Goal: Task Accomplishment & Management: Manage account settings

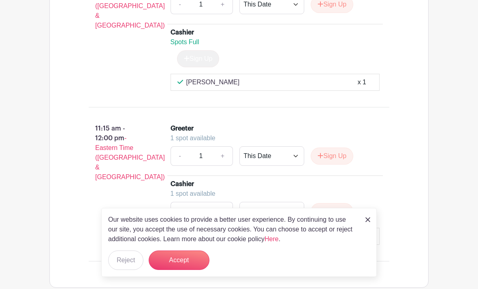
click at [191, 259] on button "Accept" at bounding box center [179, 260] width 61 height 19
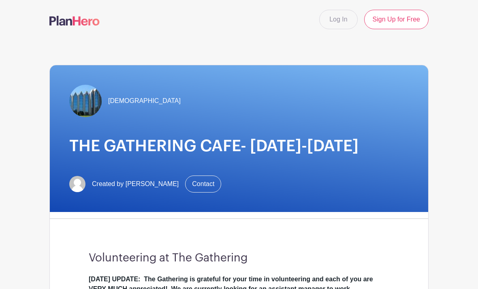
click at [340, 24] on link "Log In" at bounding box center [339, 19] width 38 height 19
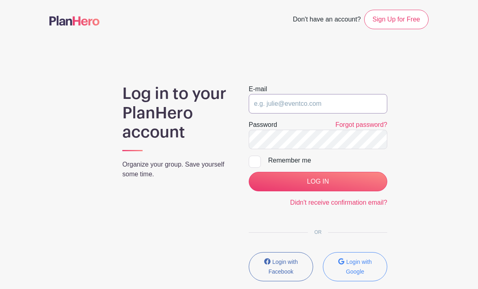
click at [289, 100] on input "email" at bounding box center [318, 103] width 139 height 19
type input "Vahearn@calvarychurch.com"
click at [318, 182] on input "LOG IN" at bounding box center [318, 181] width 139 height 19
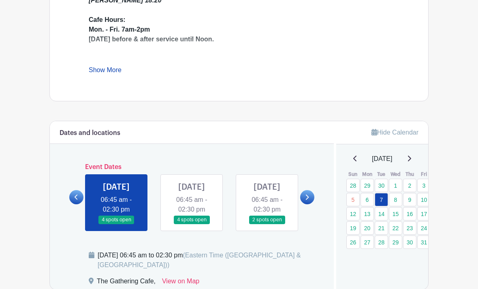
scroll to position [390, 0]
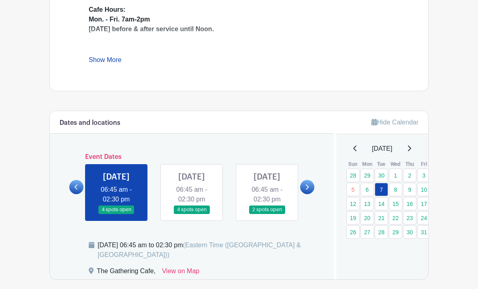
click at [192, 214] on link at bounding box center [192, 214] width 0 height 0
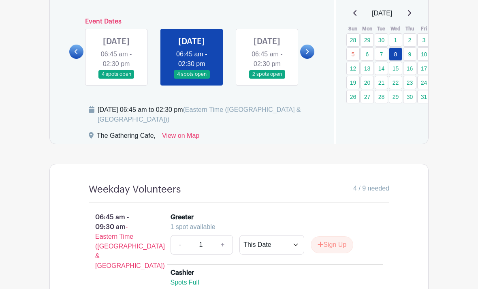
scroll to position [526, 0]
click at [267, 78] on link at bounding box center [267, 78] width 0 height 0
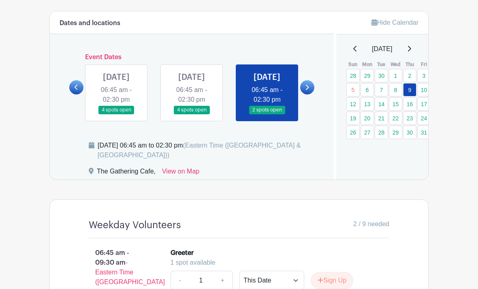
scroll to position [479, 0]
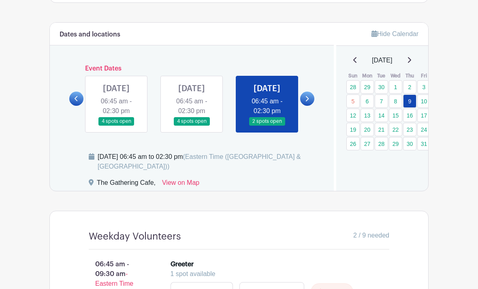
click at [309, 102] on icon at bounding box center [307, 99] width 4 height 6
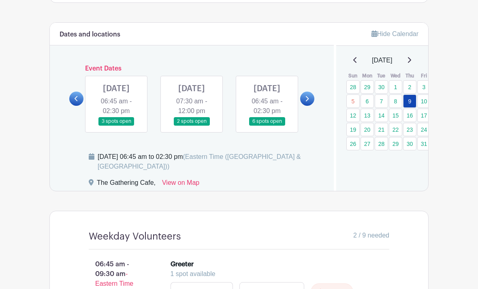
click at [116, 126] on link at bounding box center [116, 126] width 0 height 0
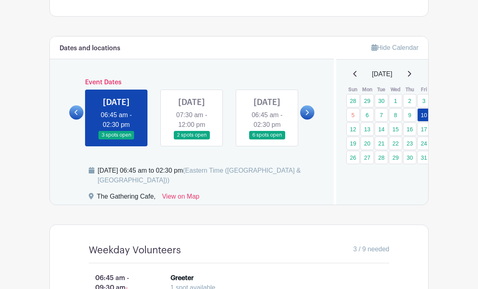
scroll to position [465, 0]
click at [192, 139] on link at bounding box center [192, 139] width 0 height 0
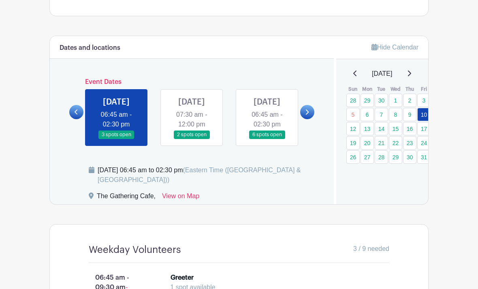
click at [192, 139] on link at bounding box center [192, 139] width 0 height 0
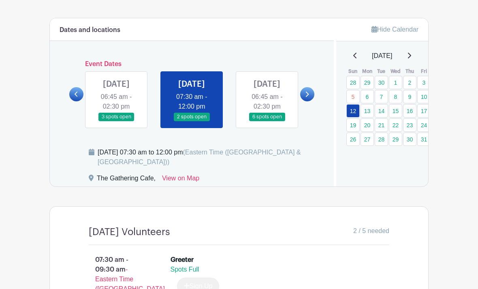
scroll to position [471, 0]
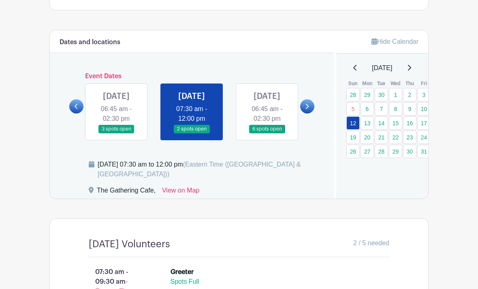
click at [267, 133] on link at bounding box center [267, 133] width 0 height 0
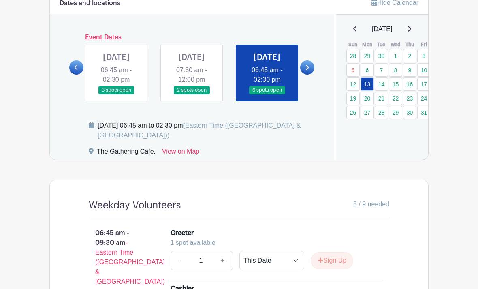
scroll to position [511, 0]
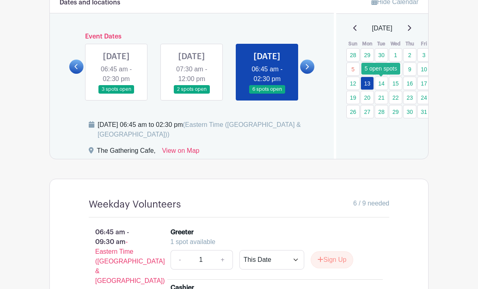
click at [384, 84] on link "14" at bounding box center [381, 83] width 13 height 13
click at [385, 85] on link "14" at bounding box center [381, 83] width 13 height 13
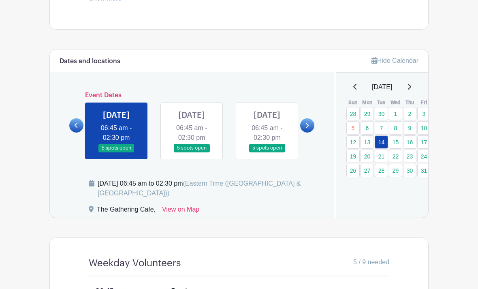
scroll to position [456, 0]
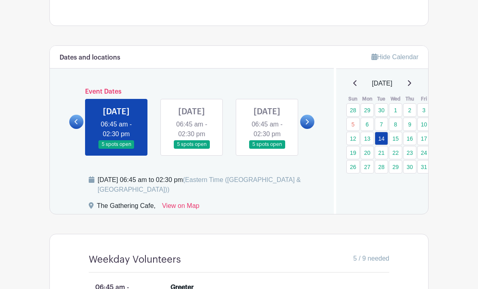
click at [192, 149] on link at bounding box center [192, 149] width 0 height 0
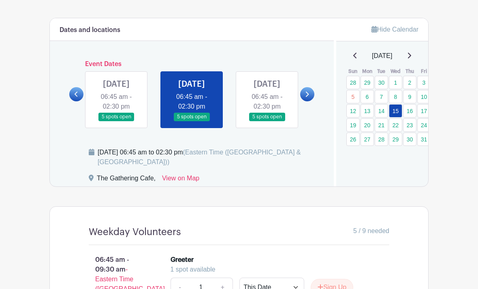
scroll to position [495, 0]
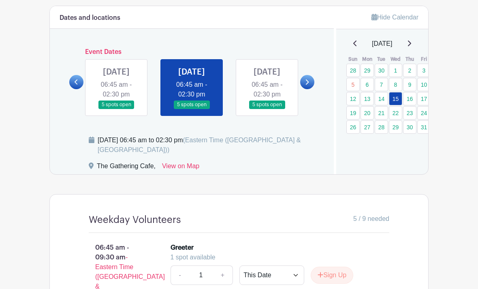
click at [267, 109] on link at bounding box center [267, 109] width 0 height 0
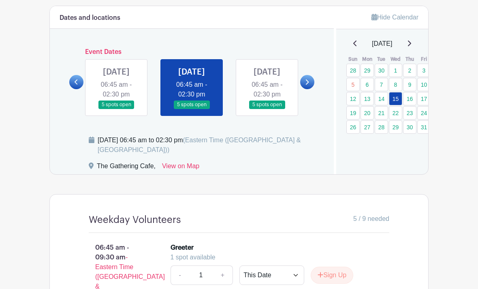
click at [267, 109] on link at bounding box center [267, 109] width 0 height 0
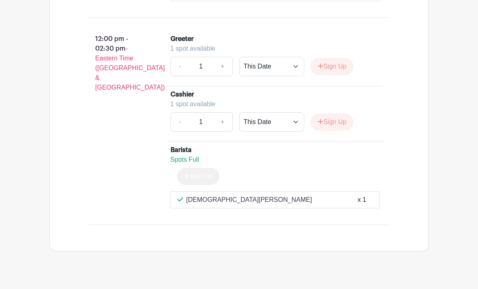
scroll to position [1133, 0]
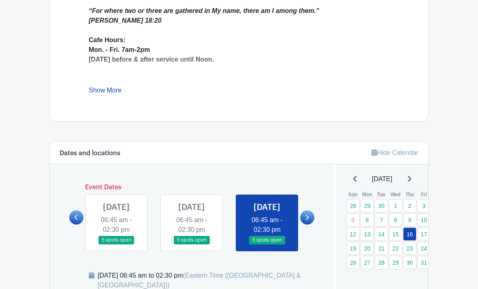
click at [311, 225] on link at bounding box center [307, 218] width 14 height 14
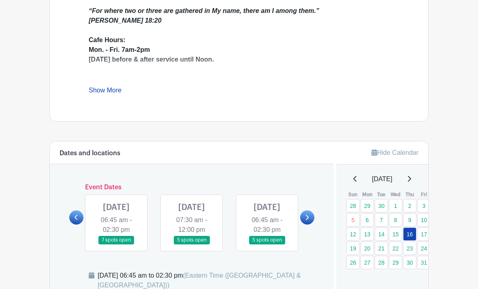
scroll to position [360, 0]
click at [116, 244] on link at bounding box center [116, 244] width 0 height 0
click at [428, 234] on link "17" at bounding box center [424, 233] width 13 height 13
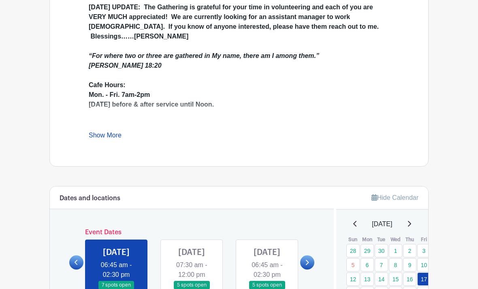
scroll to position [315, 0]
click at [385, 265] on link "7" at bounding box center [381, 264] width 13 height 13
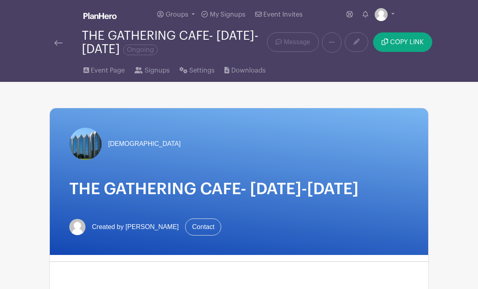
click at [410, 45] on span "COPY LINK" at bounding box center [407, 42] width 34 height 6
